Goal: Check status

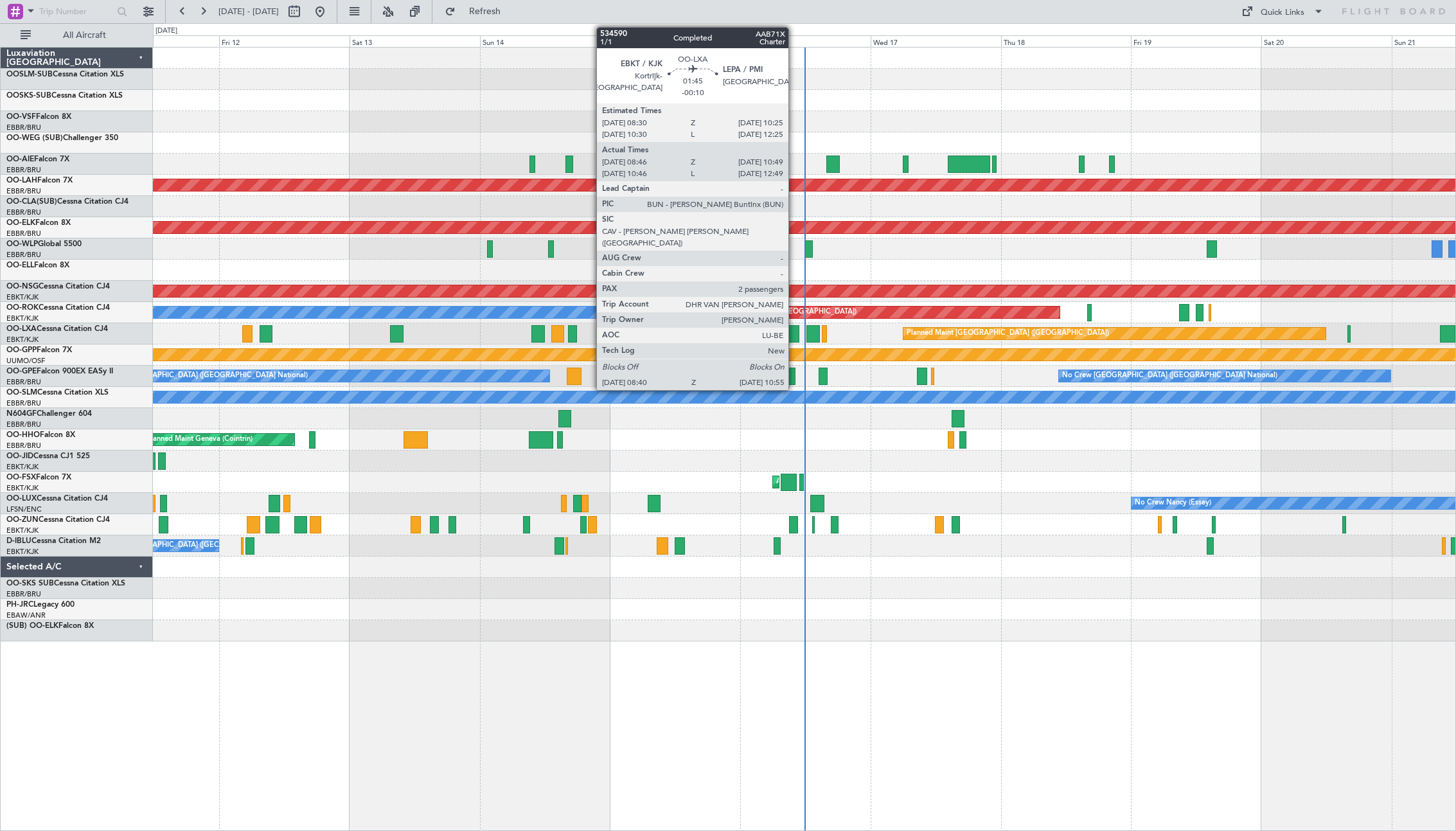
click at [790, 333] on div at bounding box center [792, 334] width 13 height 18
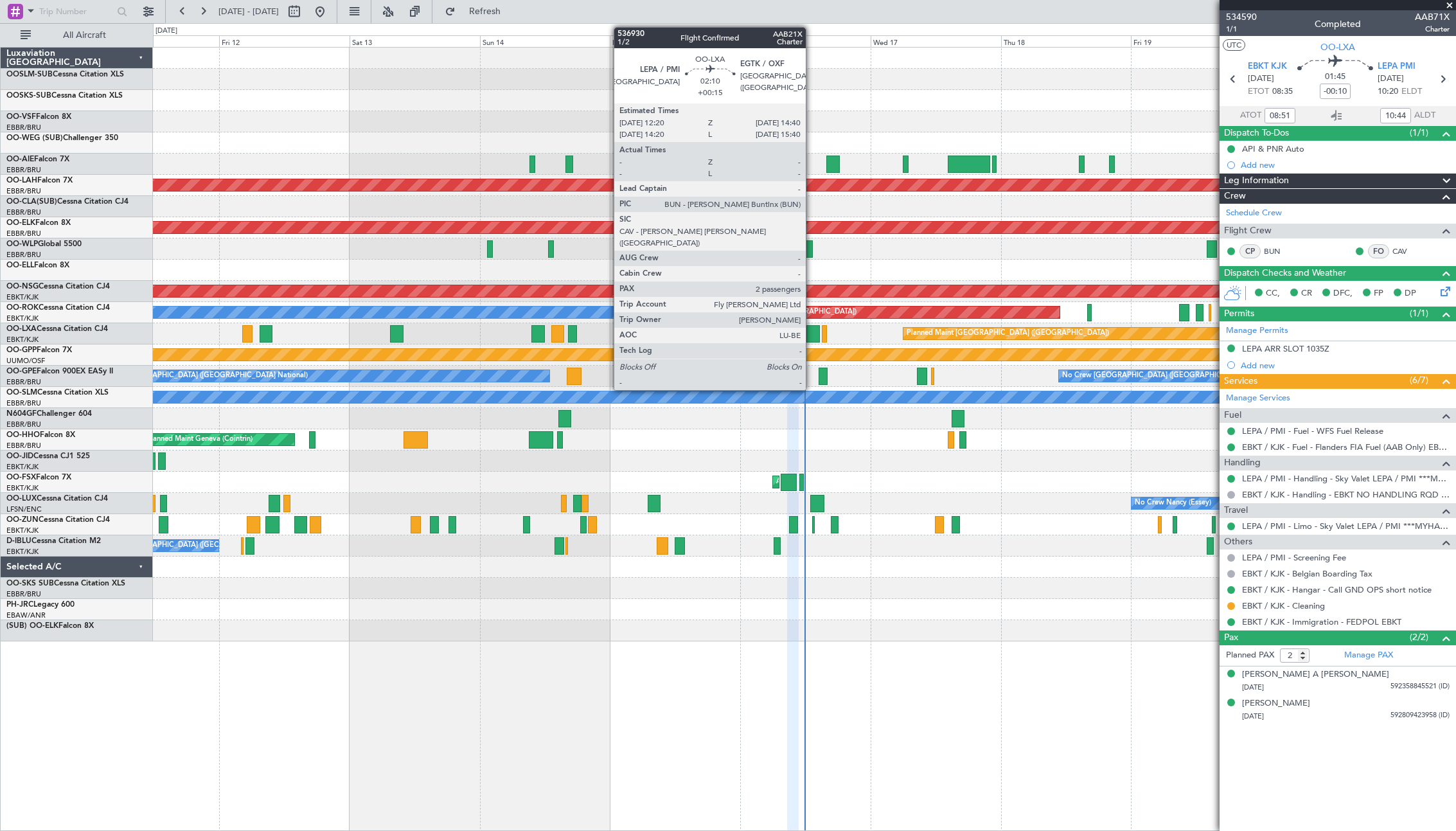
click at [811, 330] on div at bounding box center [813, 334] width 13 height 18
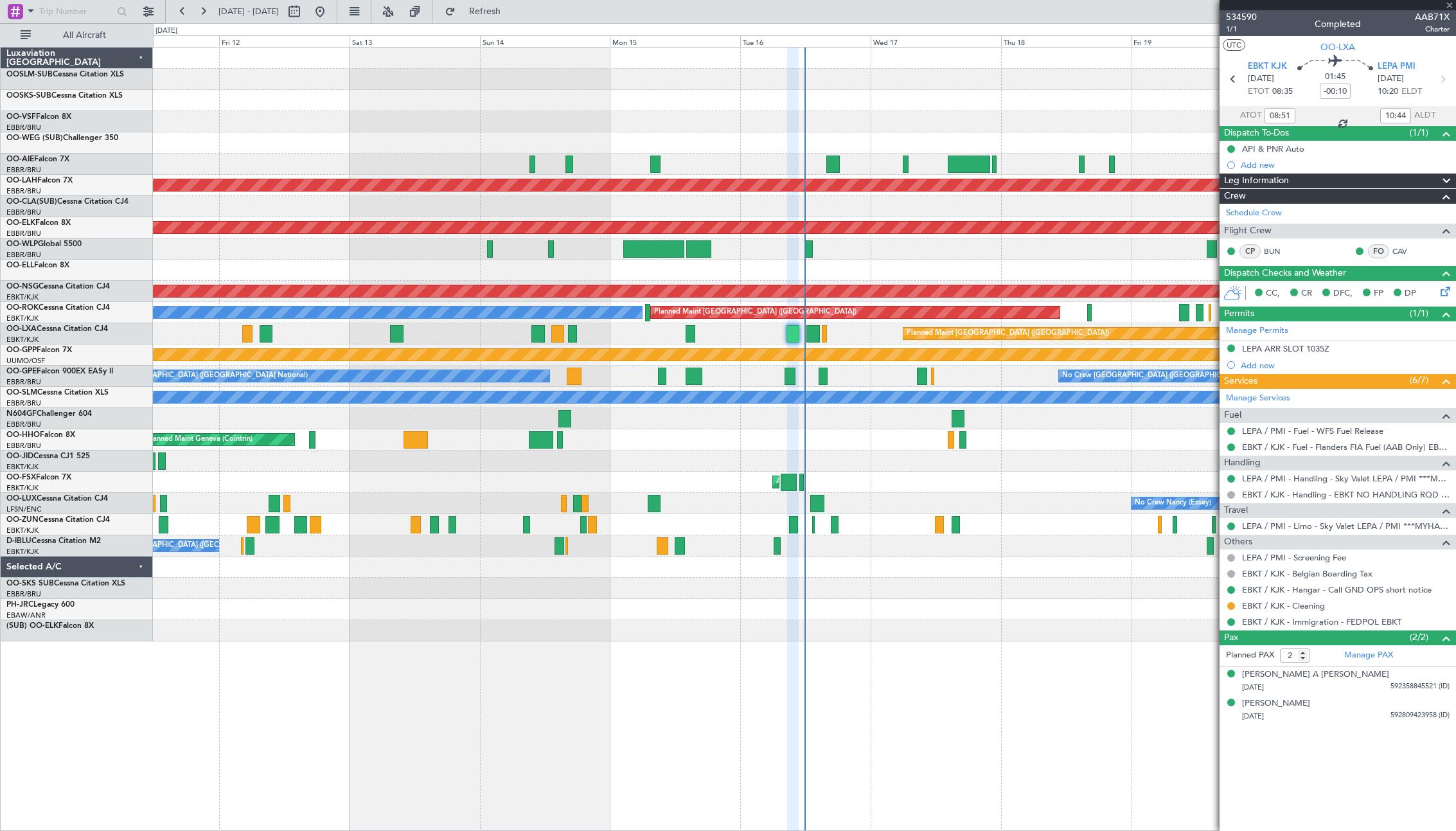
click at [814, 337] on div at bounding box center [813, 334] width 13 height 18
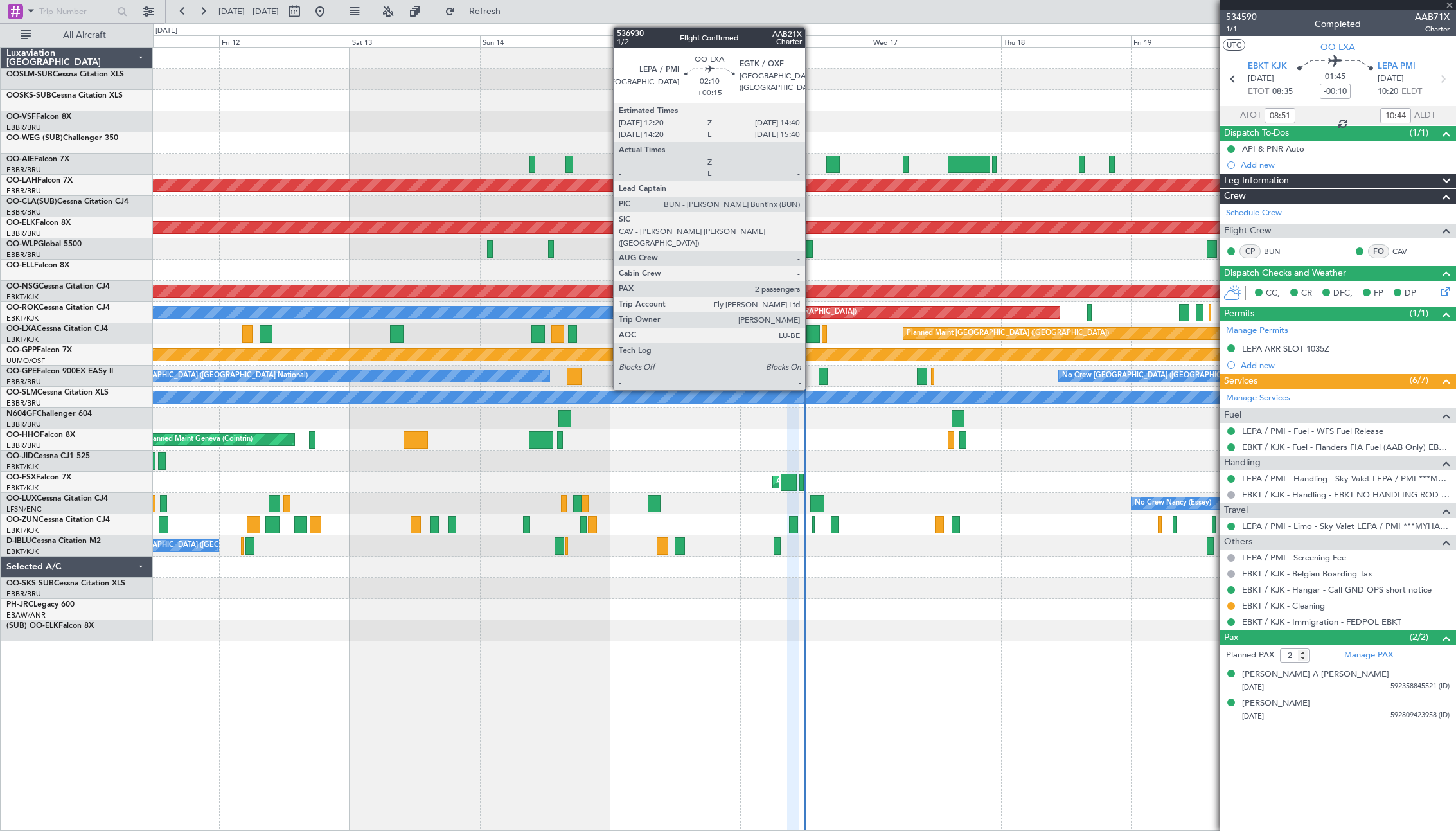
click at [817, 335] on div at bounding box center [813, 334] width 13 height 18
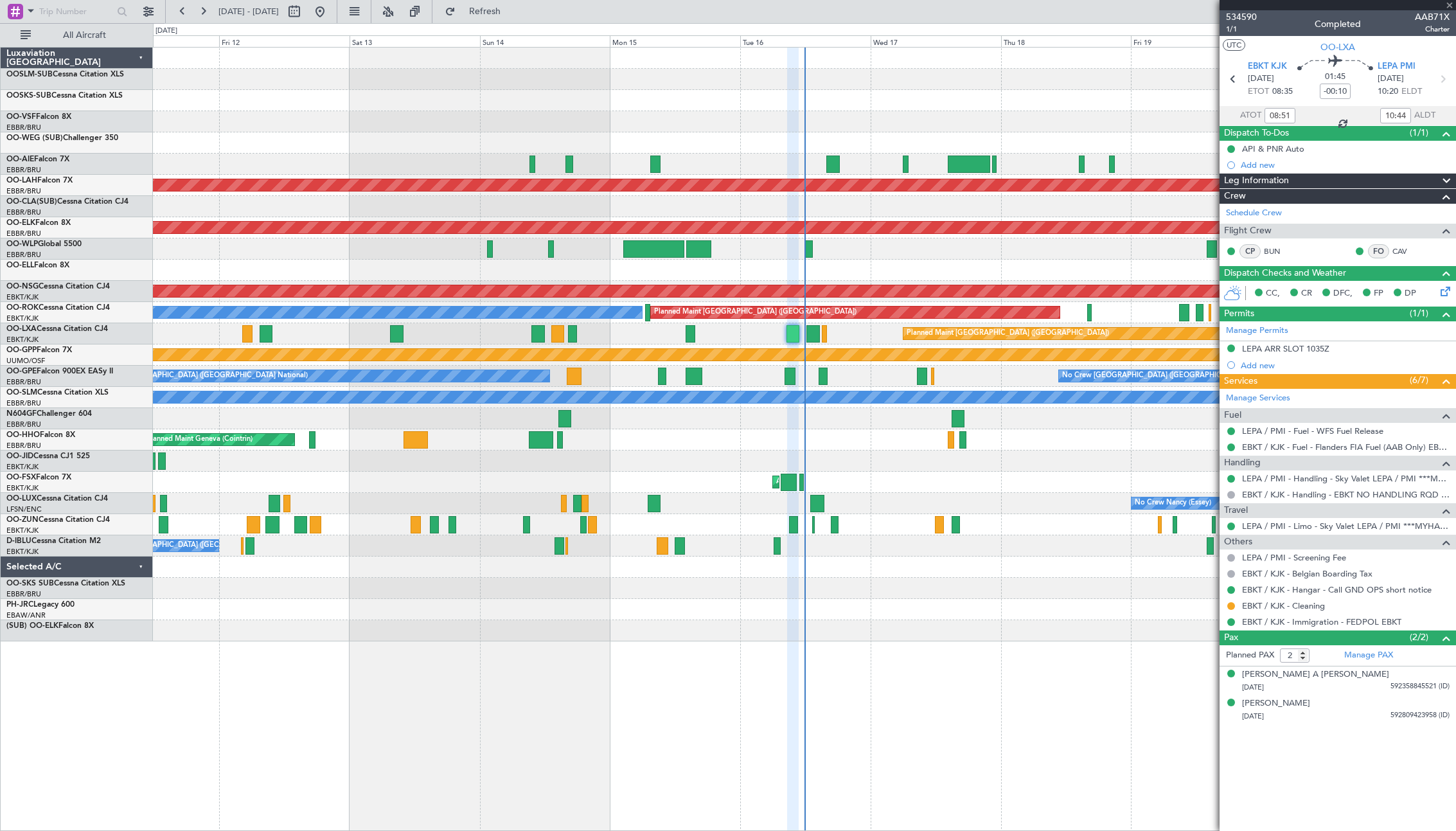
click at [815, 333] on div at bounding box center [813, 334] width 13 height 18
type input "+00:15"
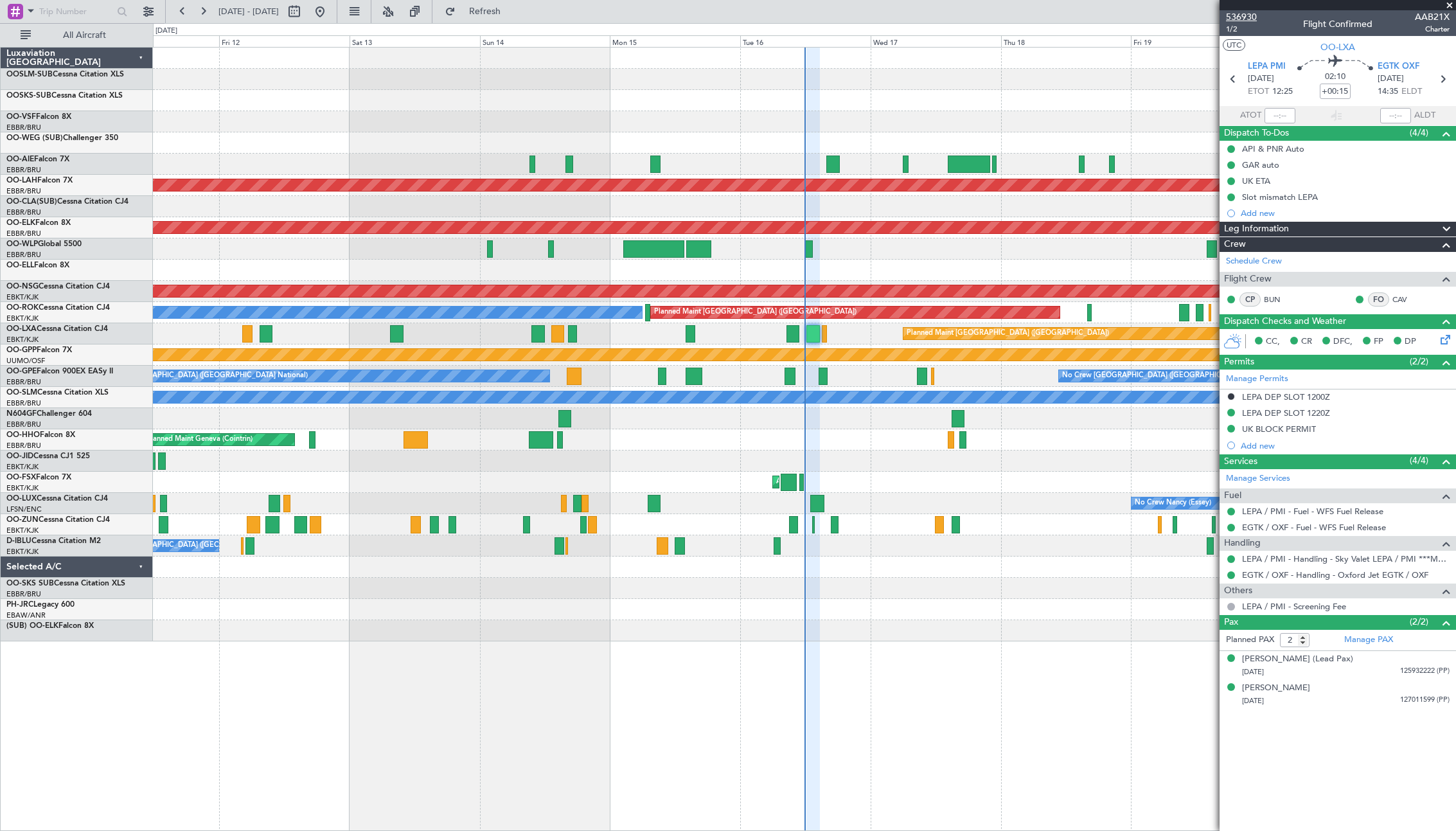
click at [1253, 16] on span "536930" at bounding box center [1241, 17] width 31 height 14
